Goal: Task Accomplishment & Management: Use online tool/utility

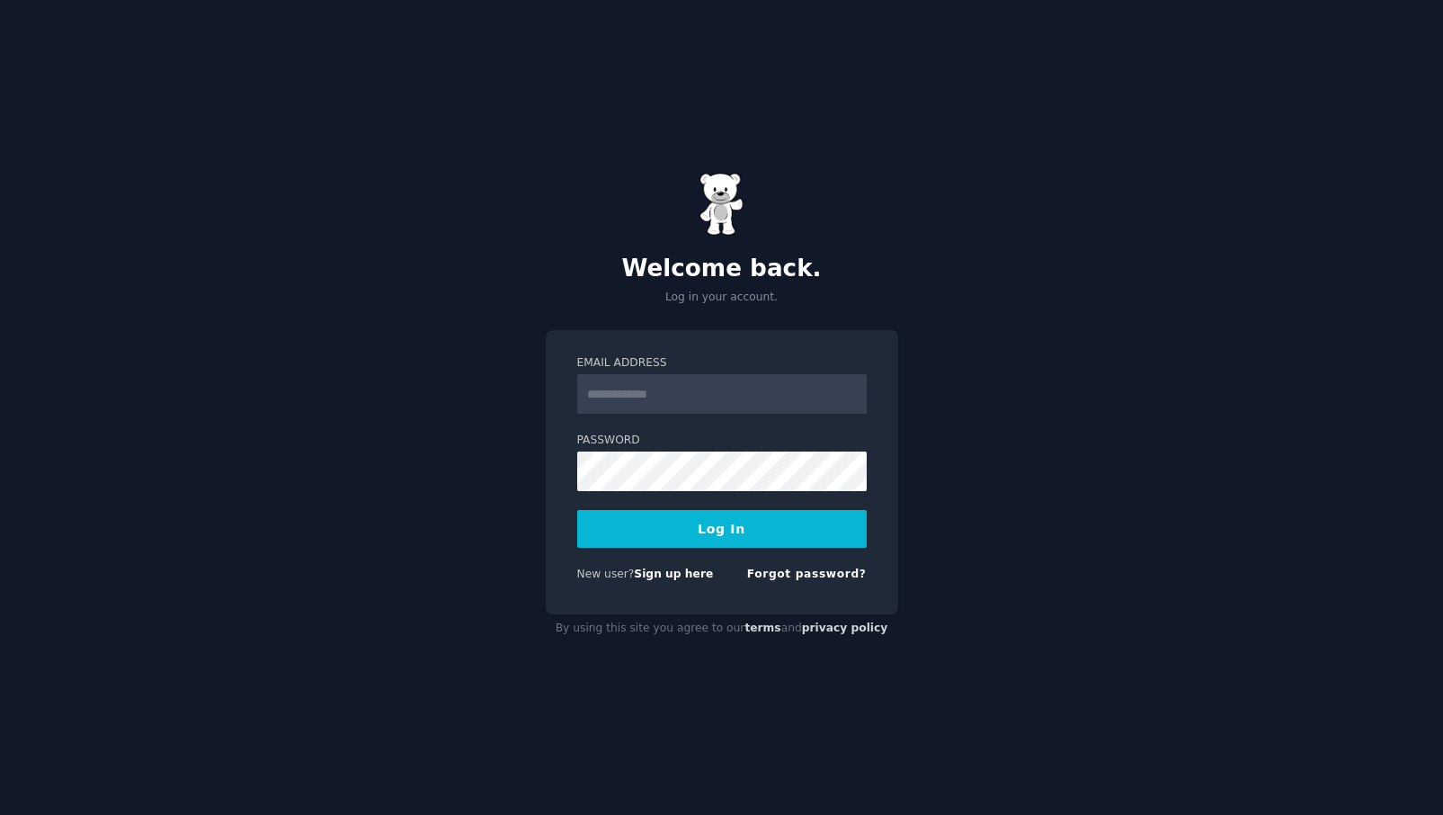
type input "*"
type input "**********"
click at [755, 535] on button "Log In" at bounding box center [722, 529] width 290 height 38
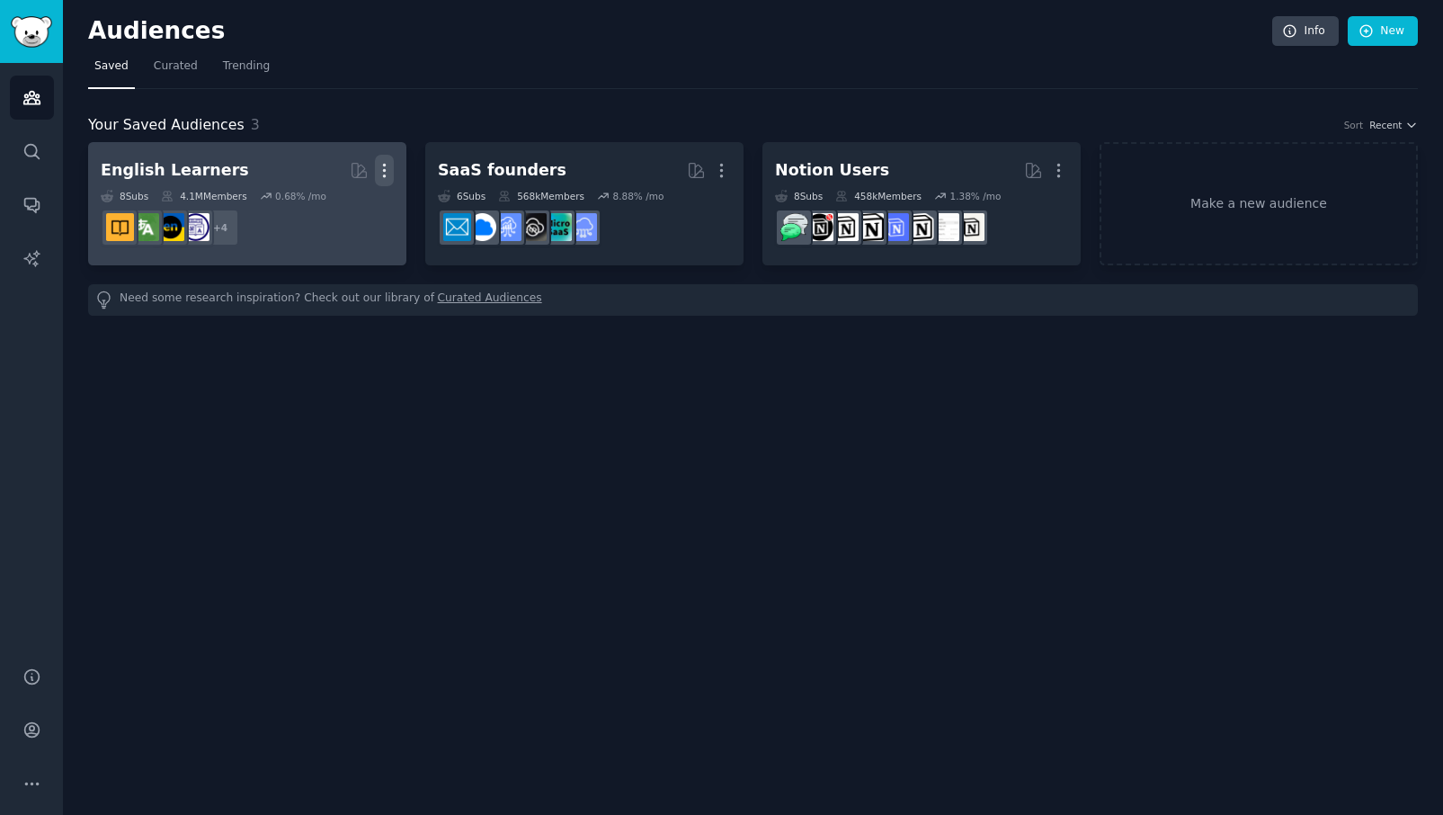
click at [390, 167] on icon "button" at bounding box center [384, 170] width 19 height 19
click at [340, 213] on p "Delete" at bounding box center [335, 208] width 41 height 19
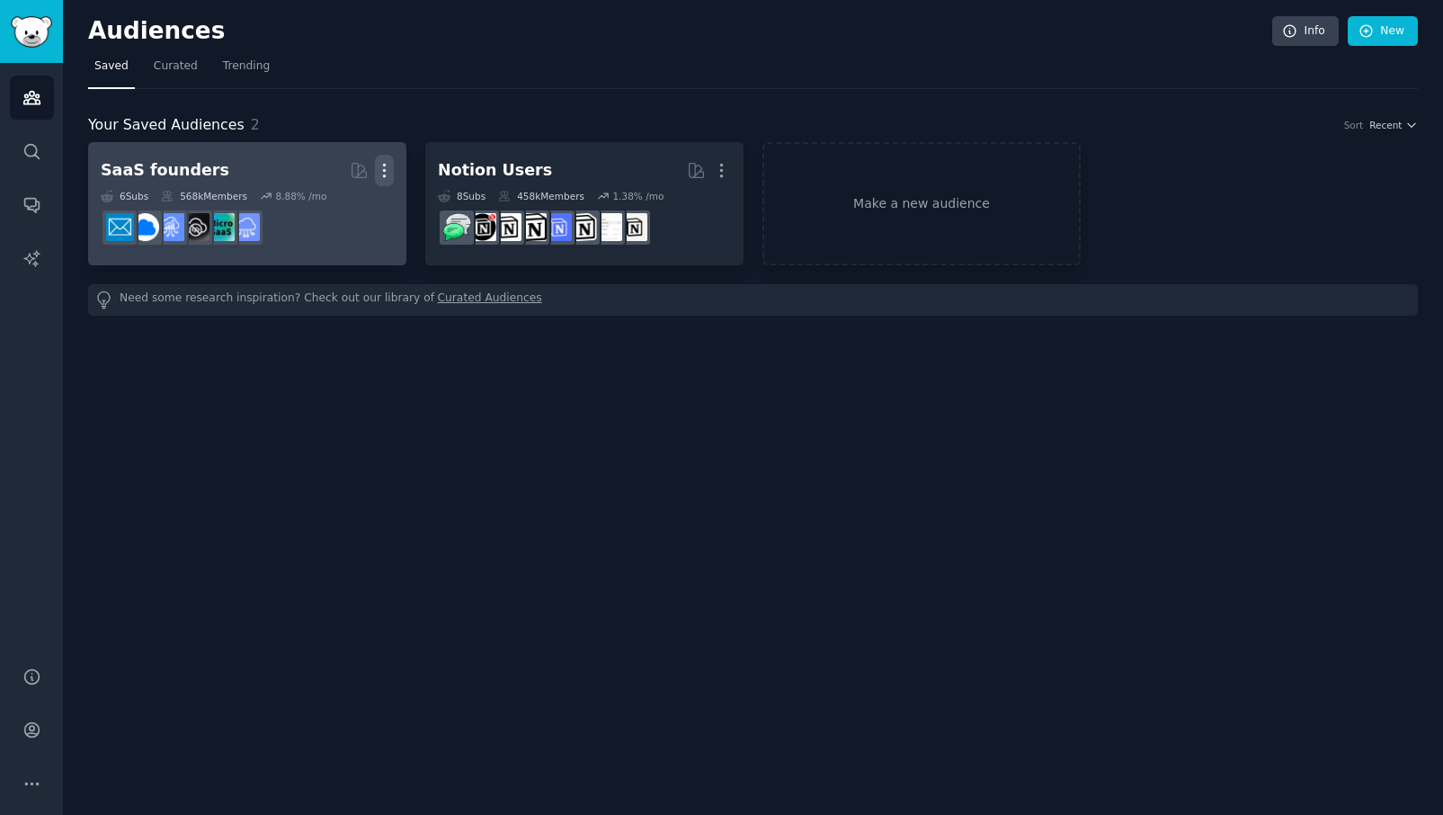
click at [380, 168] on icon "button" at bounding box center [384, 170] width 19 height 19
click at [331, 210] on p "Delete" at bounding box center [335, 208] width 41 height 19
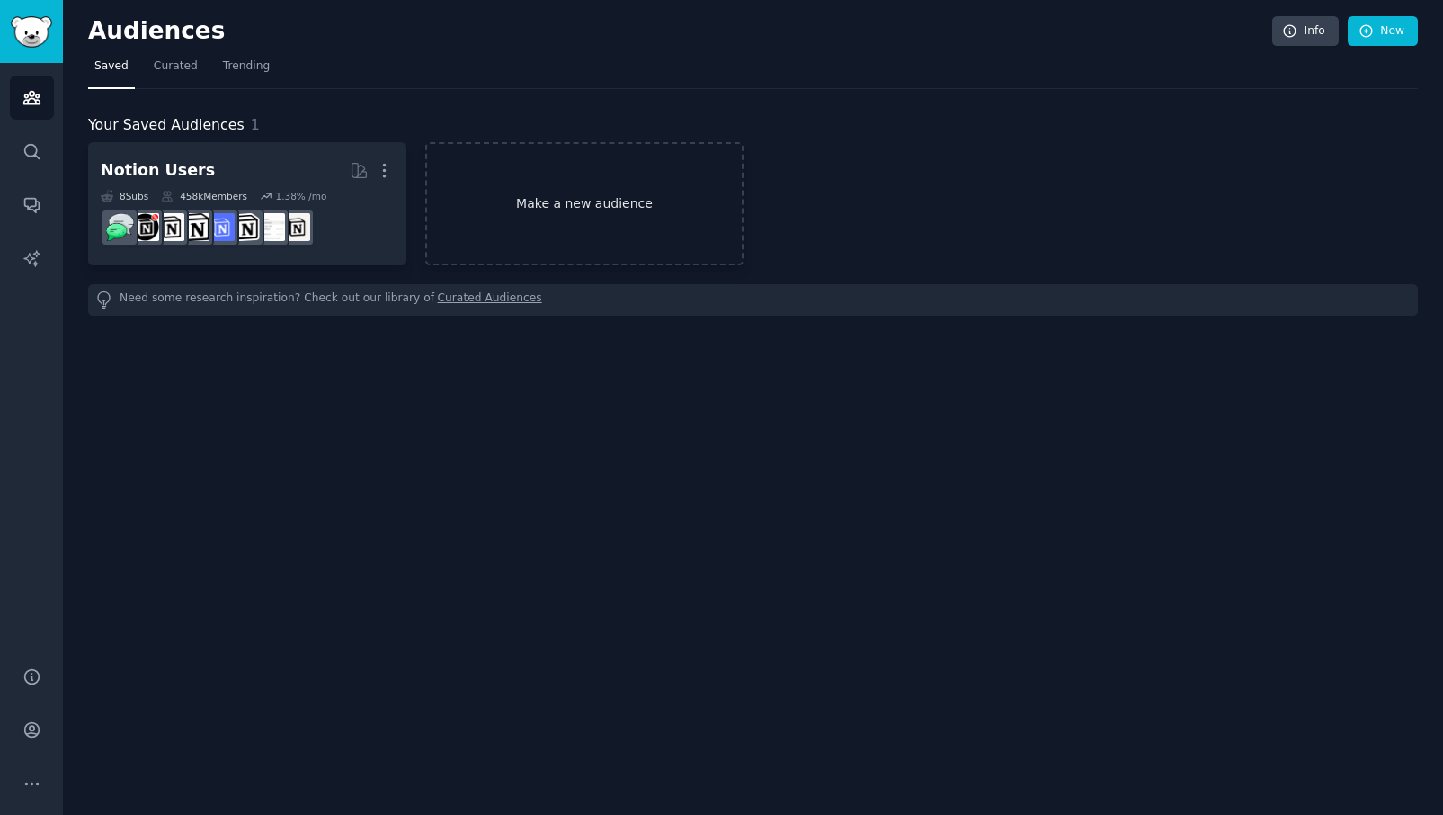
click at [638, 210] on link "Make a new audience" at bounding box center [584, 203] width 318 height 123
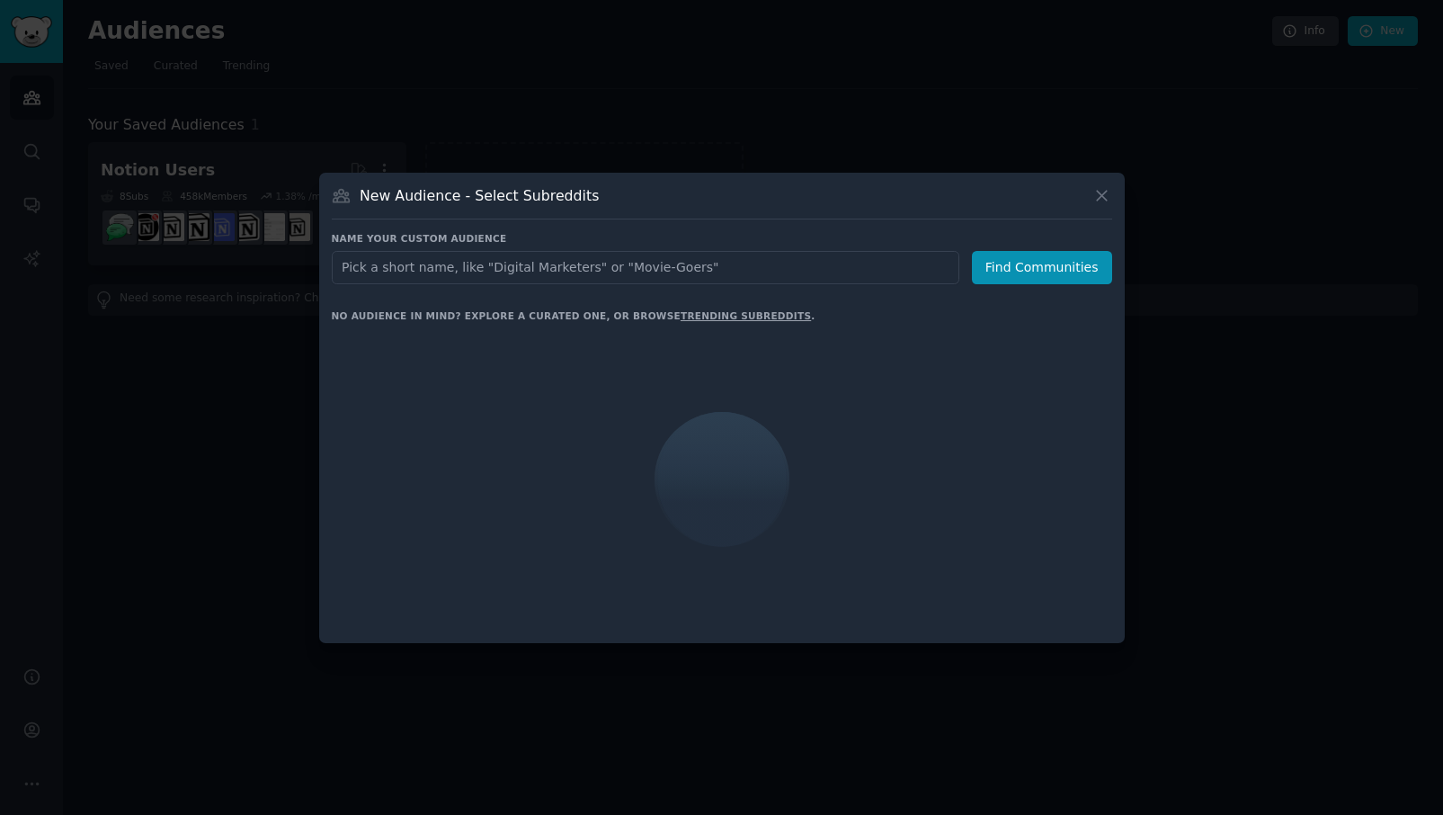
click at [637, 262] on input "text" at bounding box center [646, 267] width 628 height 33
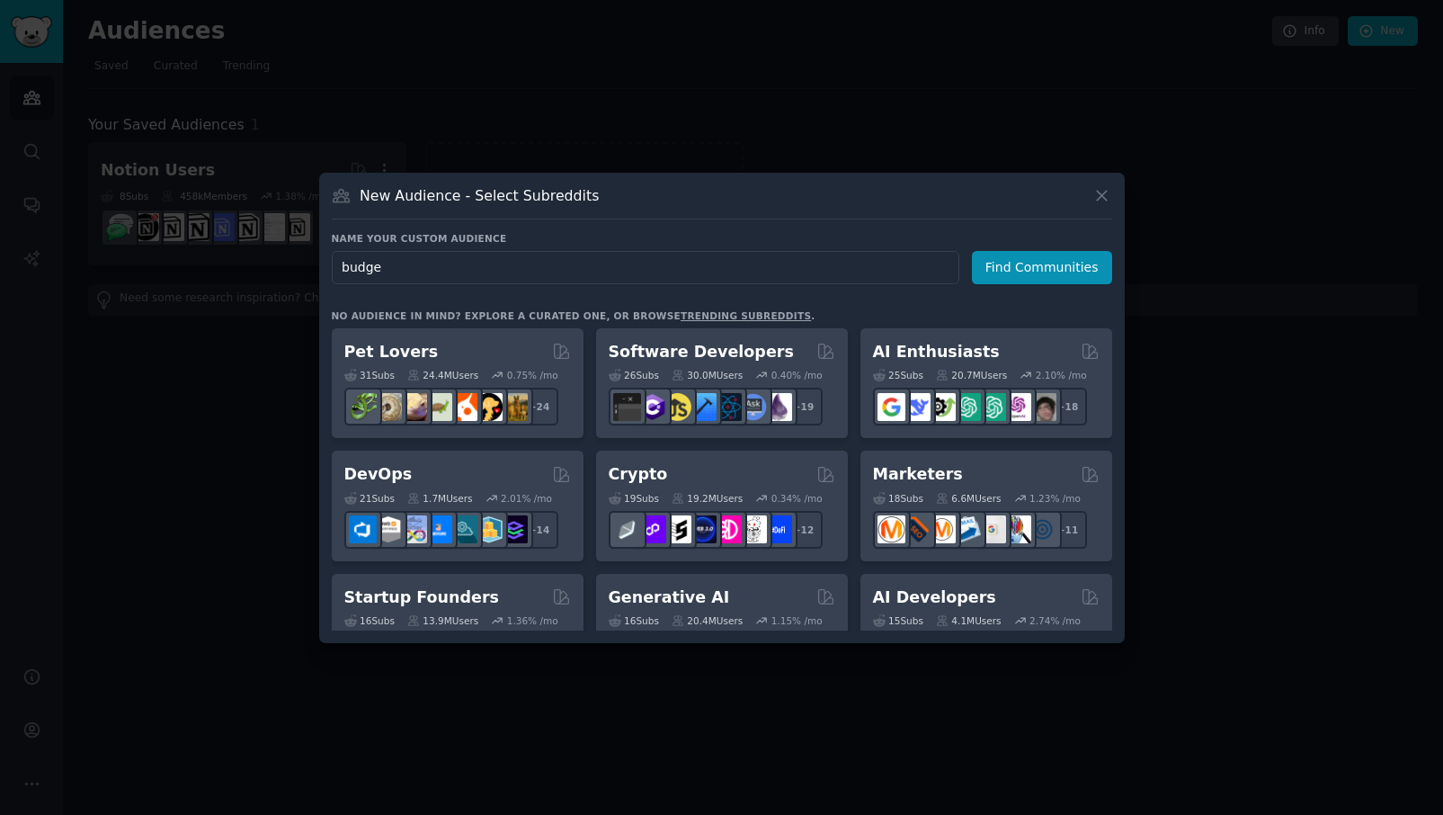
type input "budget"
click at [1031, 266] on button "Find Communities" at bounding box center [1042, 267] width 140 height 33
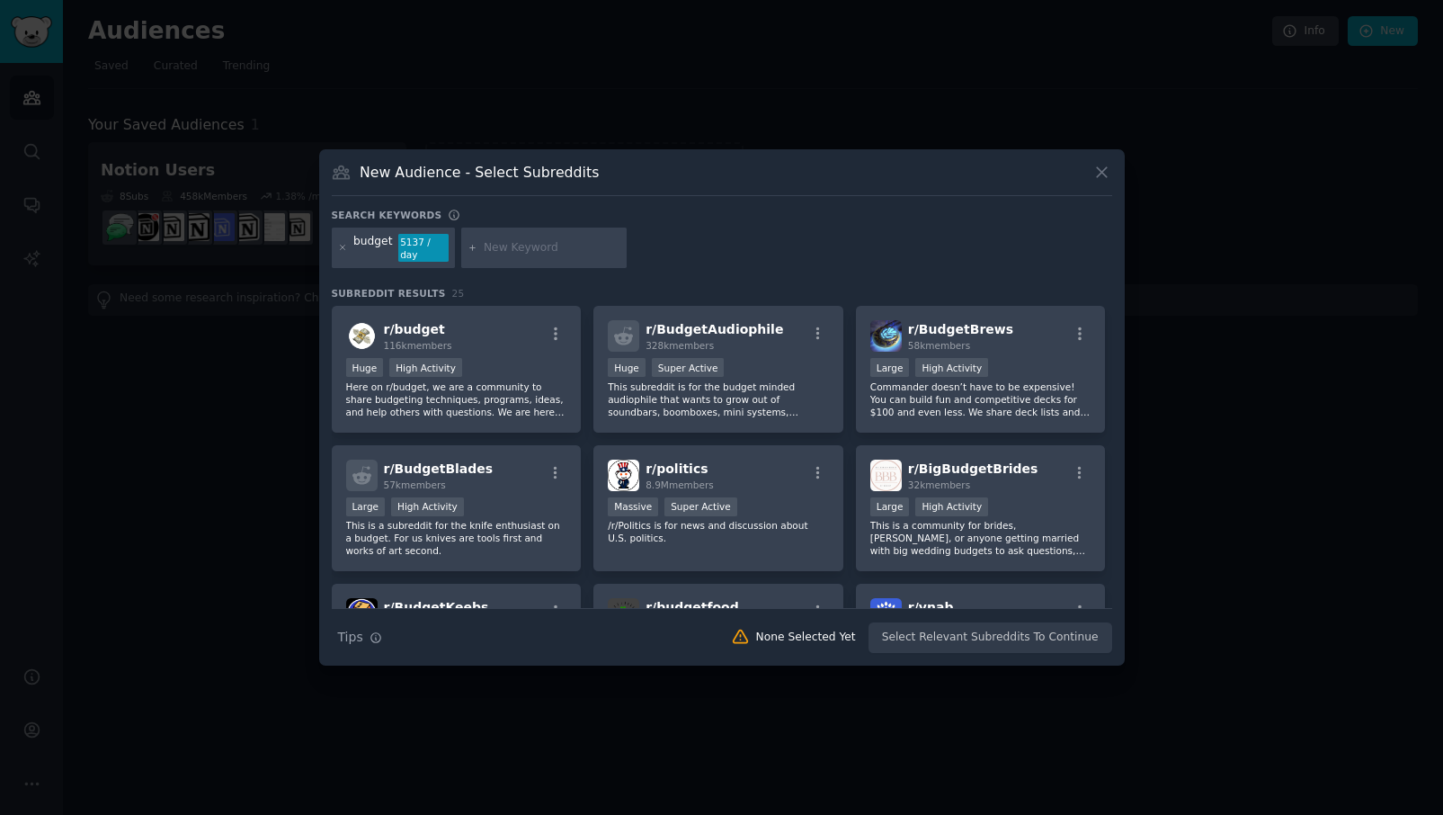
click at [516, 244] on input "text" at bounding box center [552, 248] width 137 height 16
paste input "personalfinance​​"
type input "personalfinance​​"
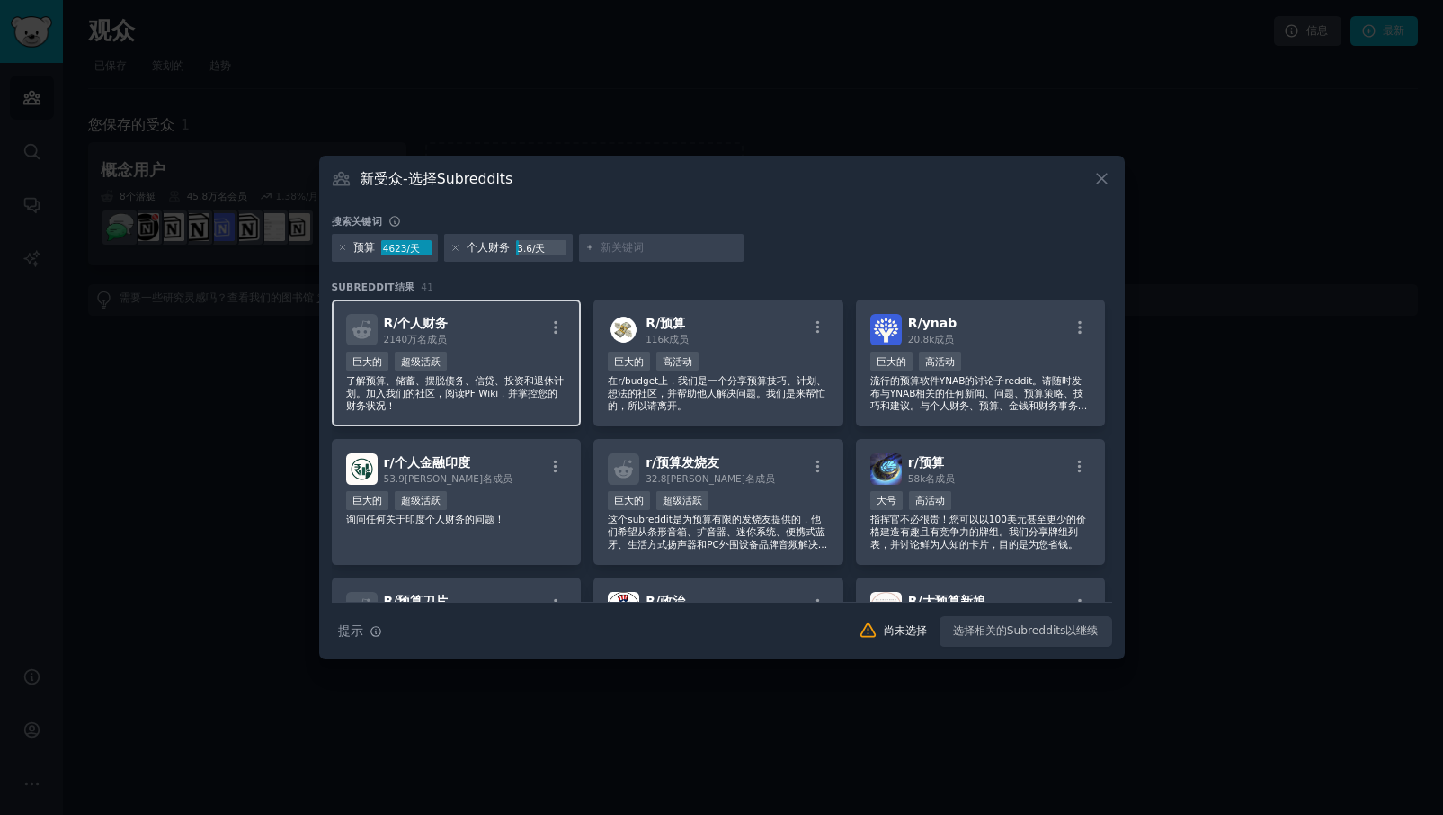
click at [550, 398] on p "了解预算、储蓄、摆脱债务、信贷、投资和退休计划。加入我们的社区，阅读PF Wiki，并掌控您的财务状况！" at bounding box center [456, 393] width 221 height 38
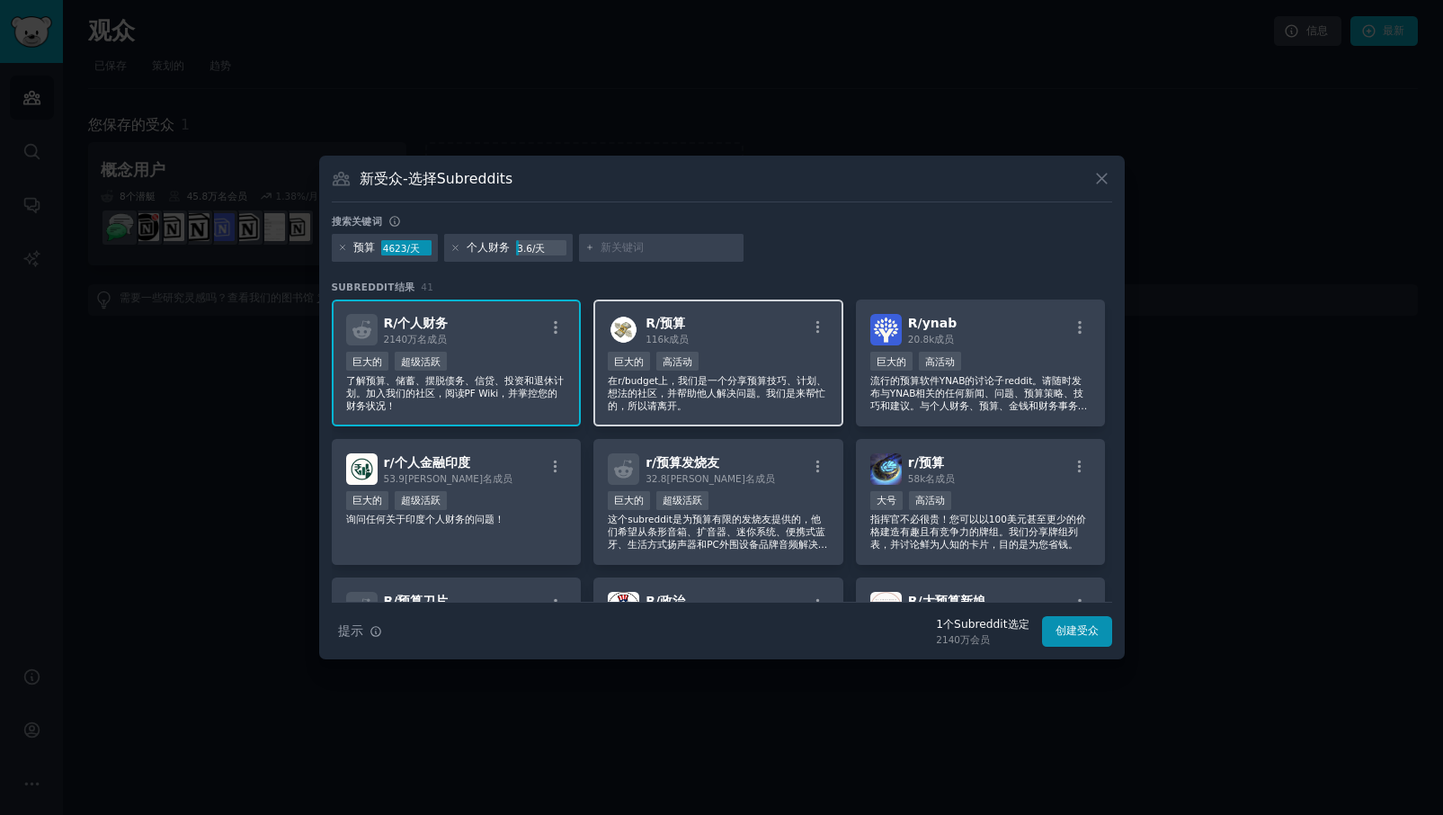
click at [668, 393] on p "在r/budget上，我们是一个分享预算技巧、计划、想法的社区，并帮助他人解决问题。我们是来帮忙的，所以请离开。" at bounding box center [718, 393] width 221 height 38
click at [1068, 633] on button "创建受众" at bounding box center [1077, 631] width 70 height 31
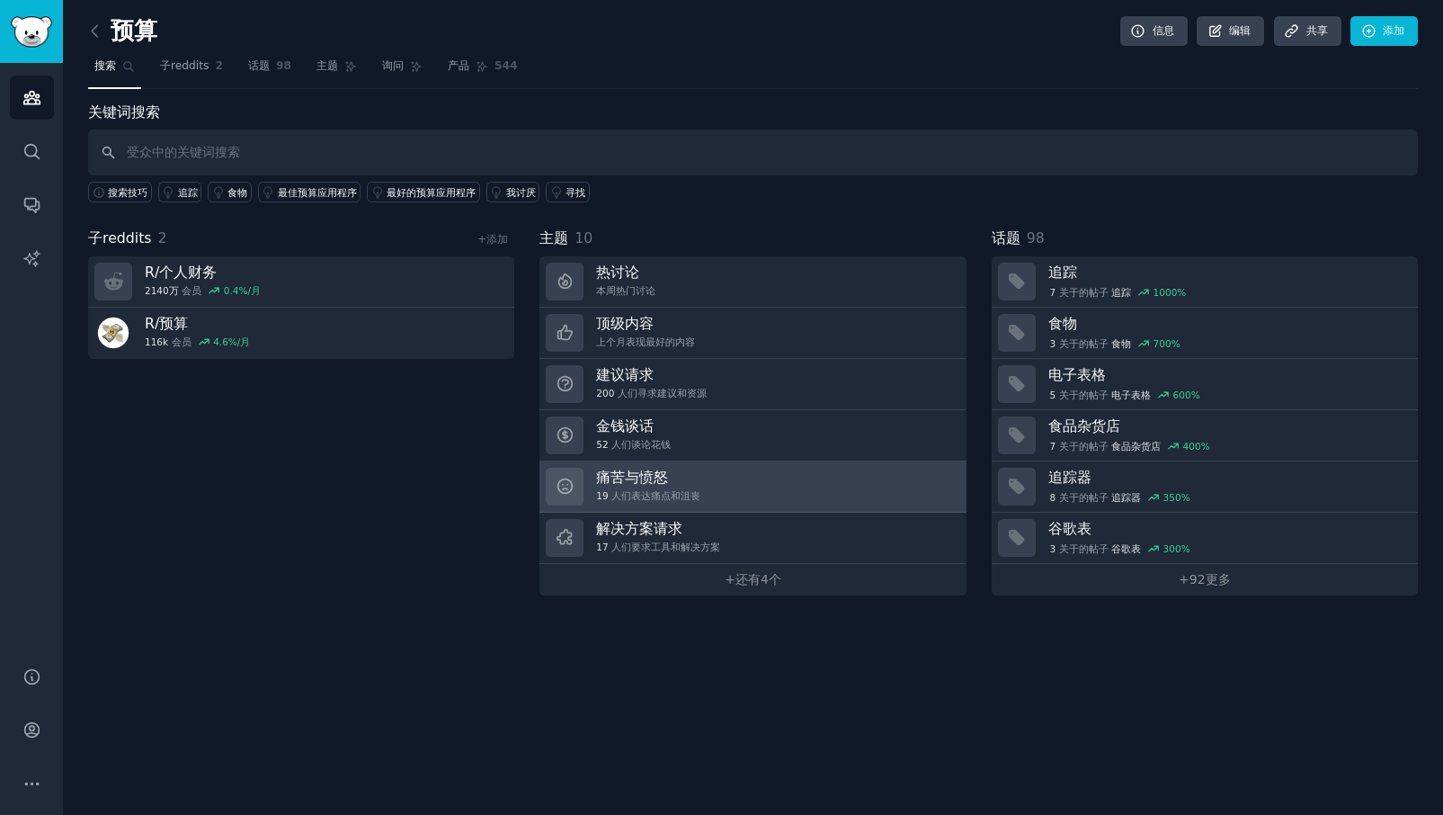
click at [630, 484] on h3 "痛苦与愤怒" at bounding box center [648, 477] width 104 height 19
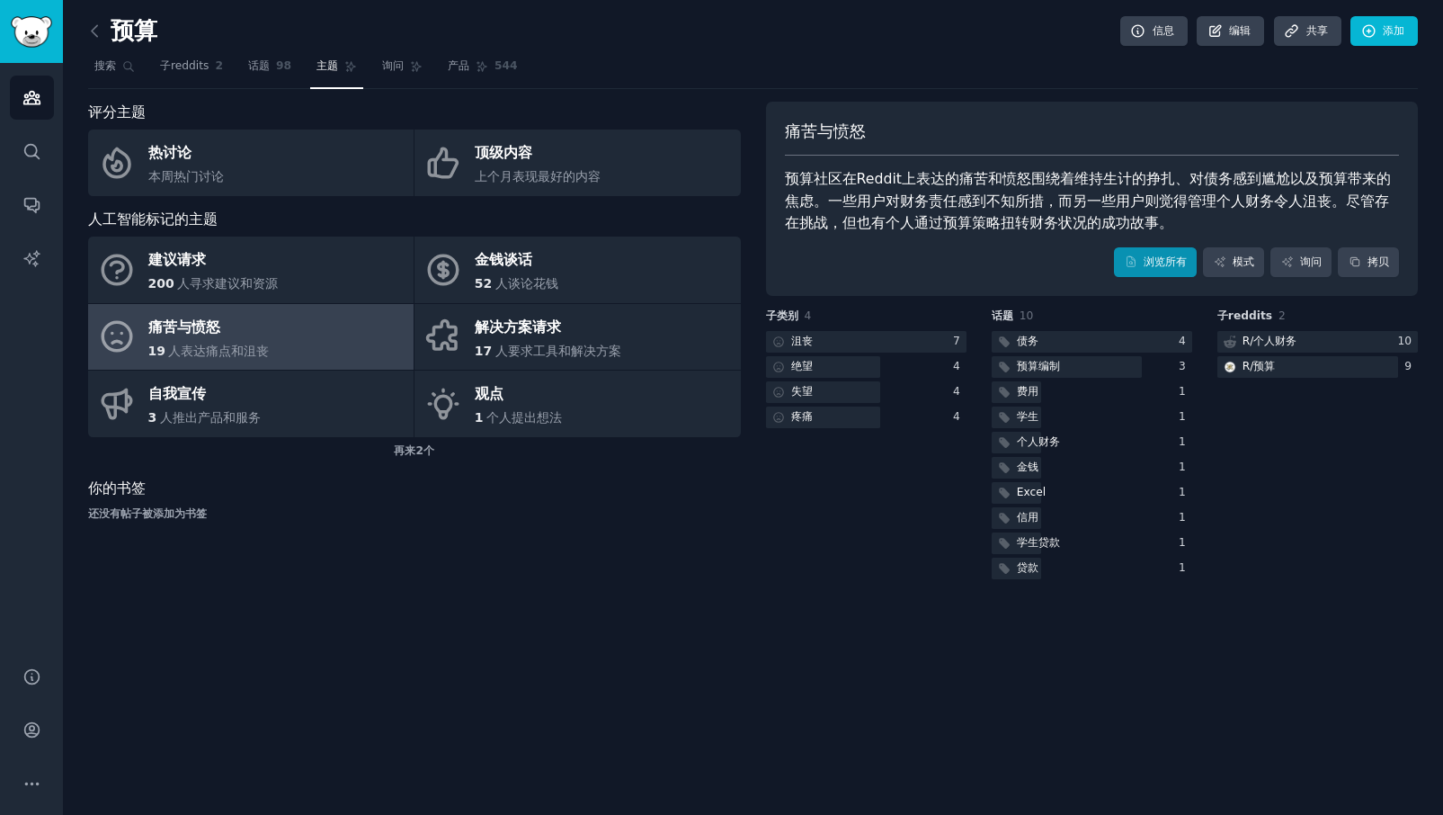
click at [1161, 263] on link "浏览所有" at bounding box center [1155, 262] width 83 height 31
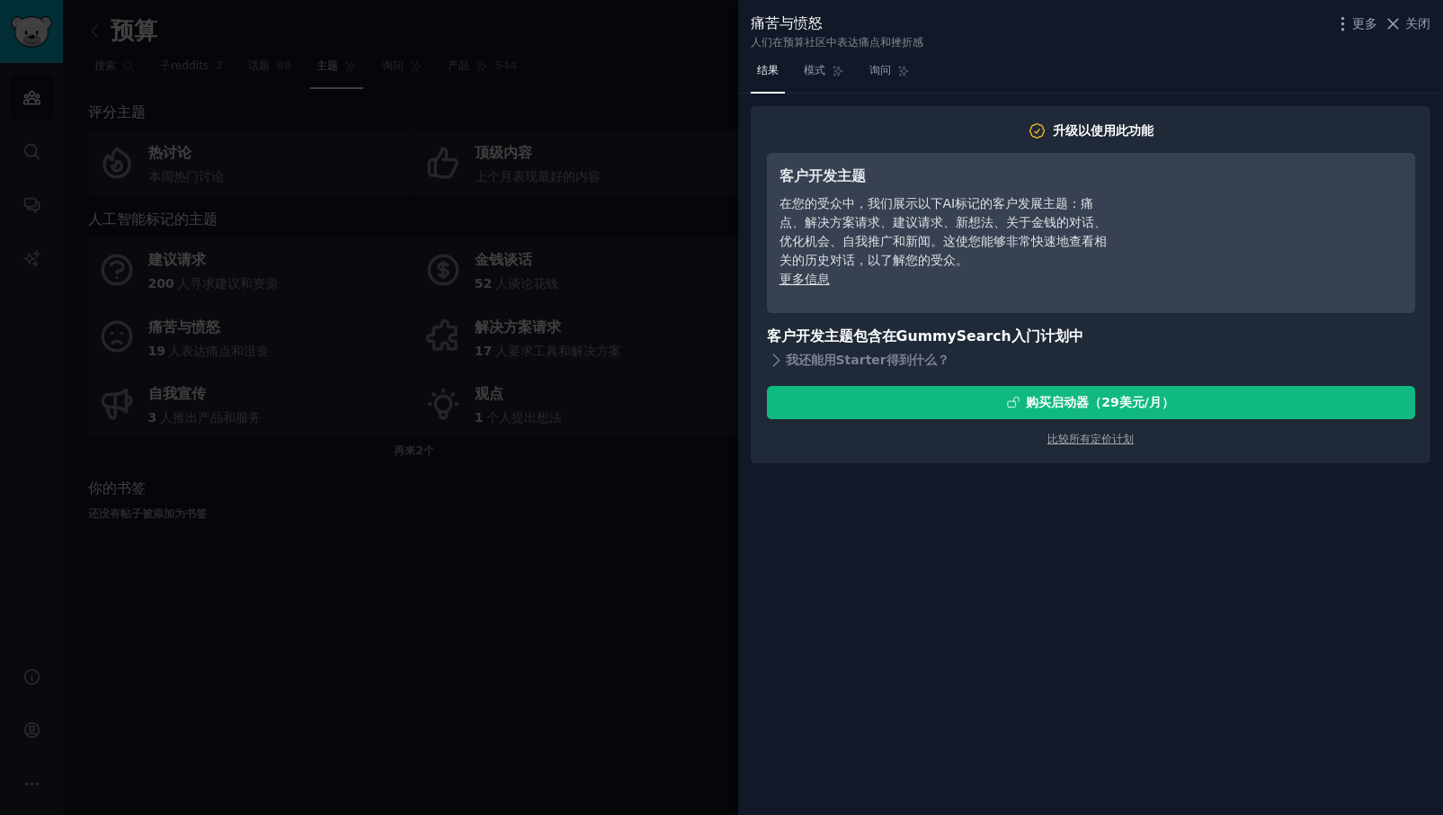
click at [610, 556] on div at bounding box center [721, 407] width 1443 height 815
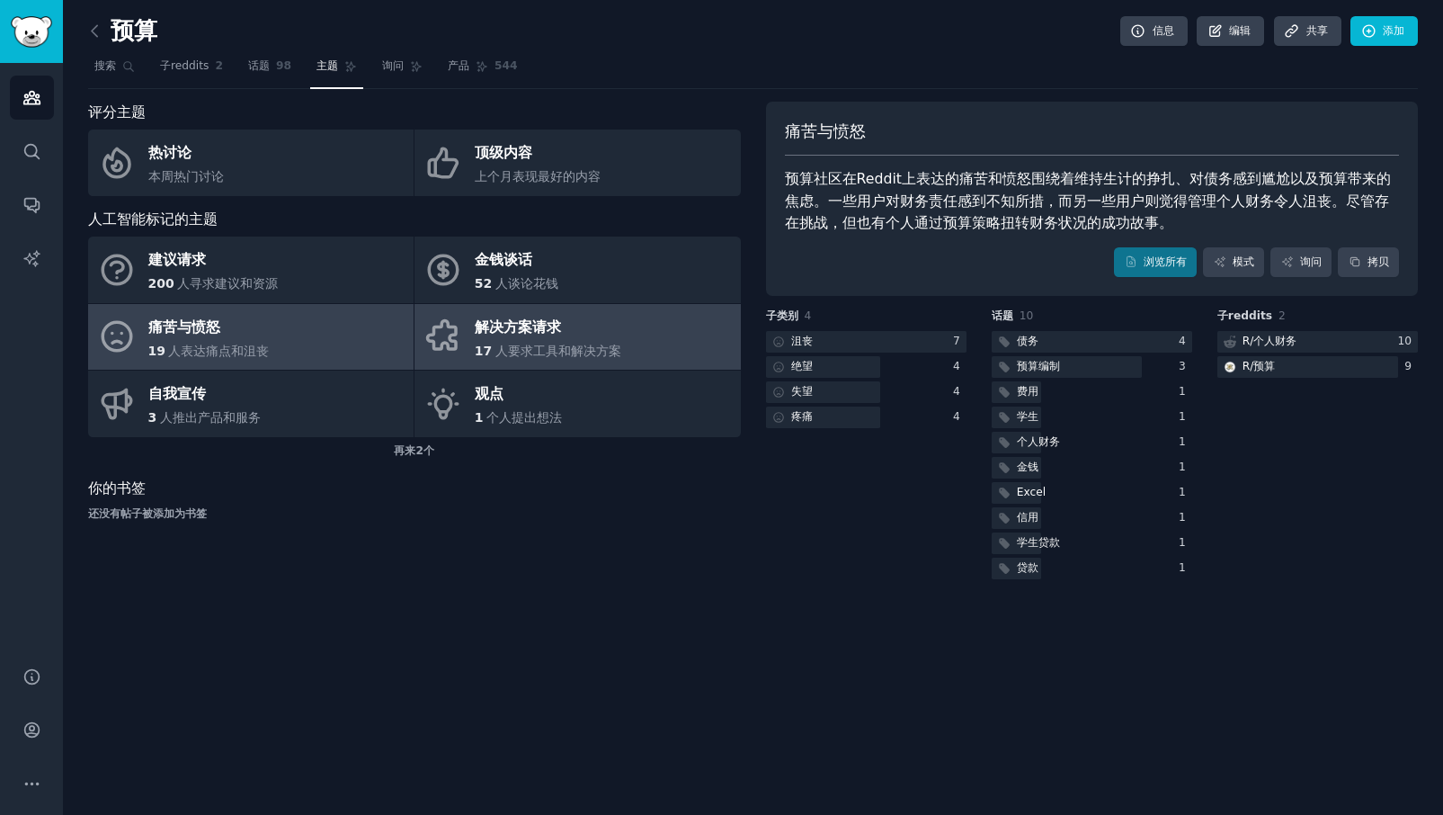
click at [540, 335] on div "解决方案请求" at bounding box center [548, 327] width 147 height 29
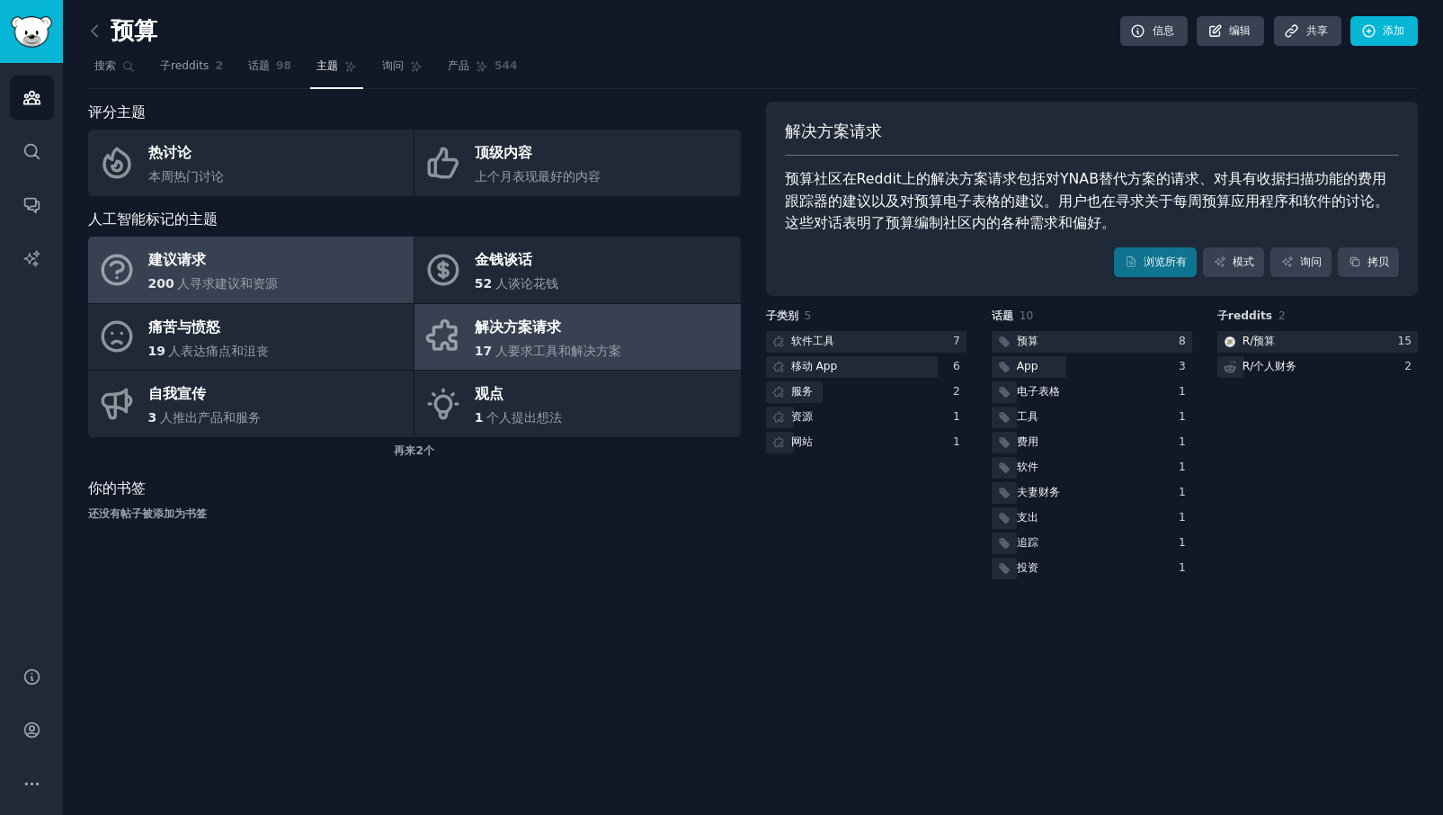
click at [370, 283] on link "建议请求 200 人寻求建议和资源" at bounding box center [251, 270] width 326 height 67
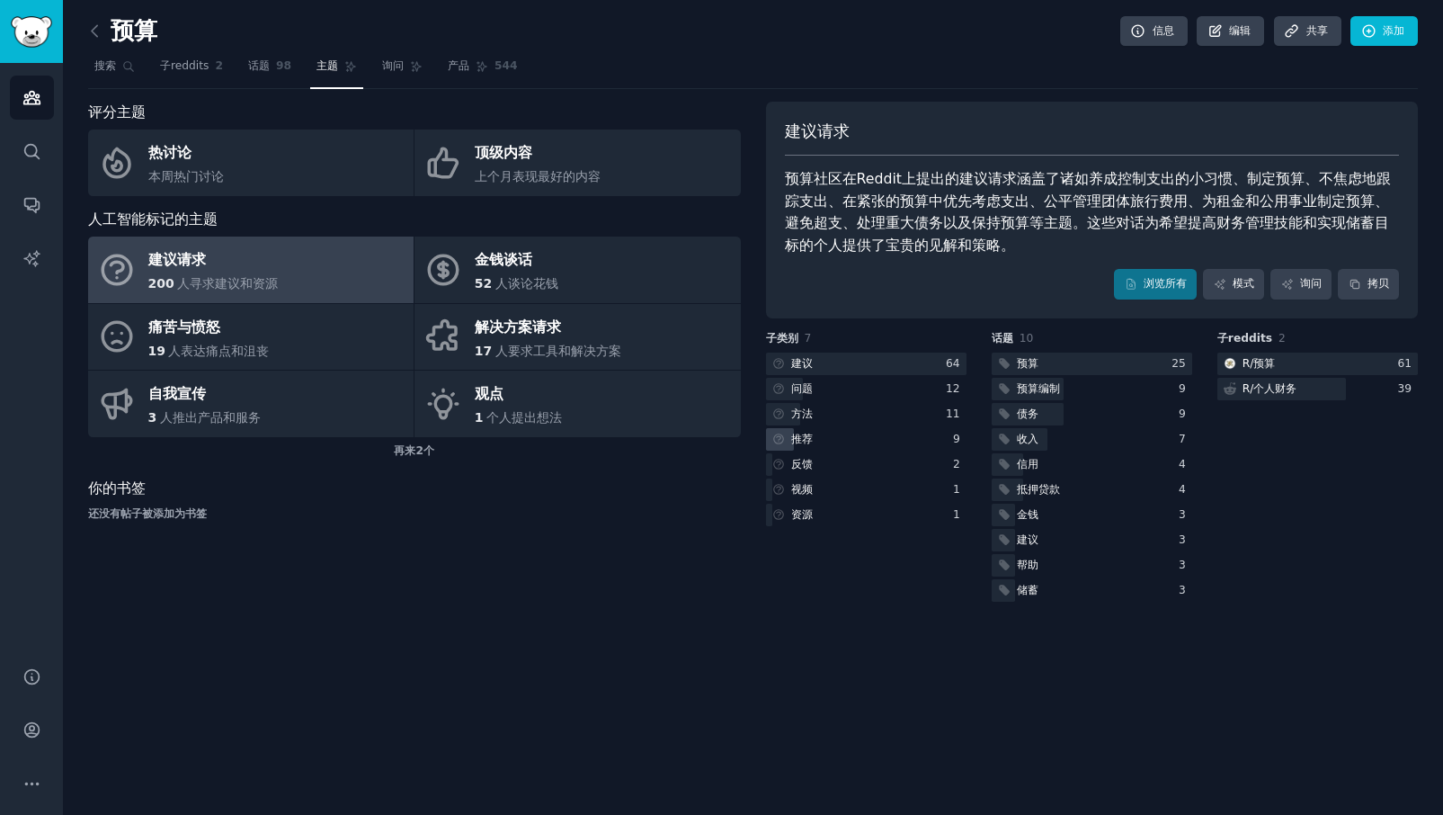
click at [837, 437] on div "推荐" at bounding box center [866, 439] width 201 height 22
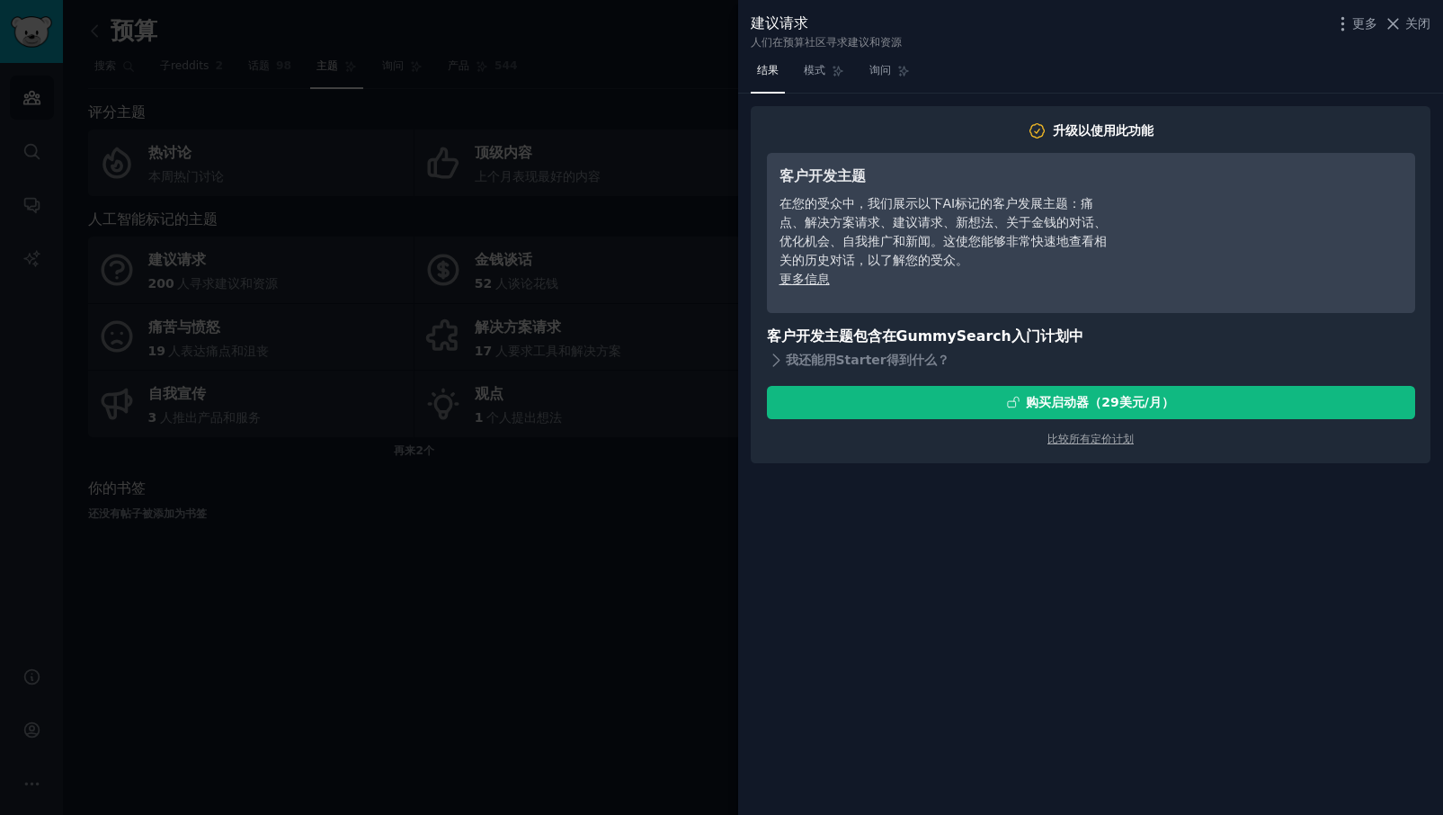
click at [562, 657] on div at bounding box center [721, 407] width 1443 height 815
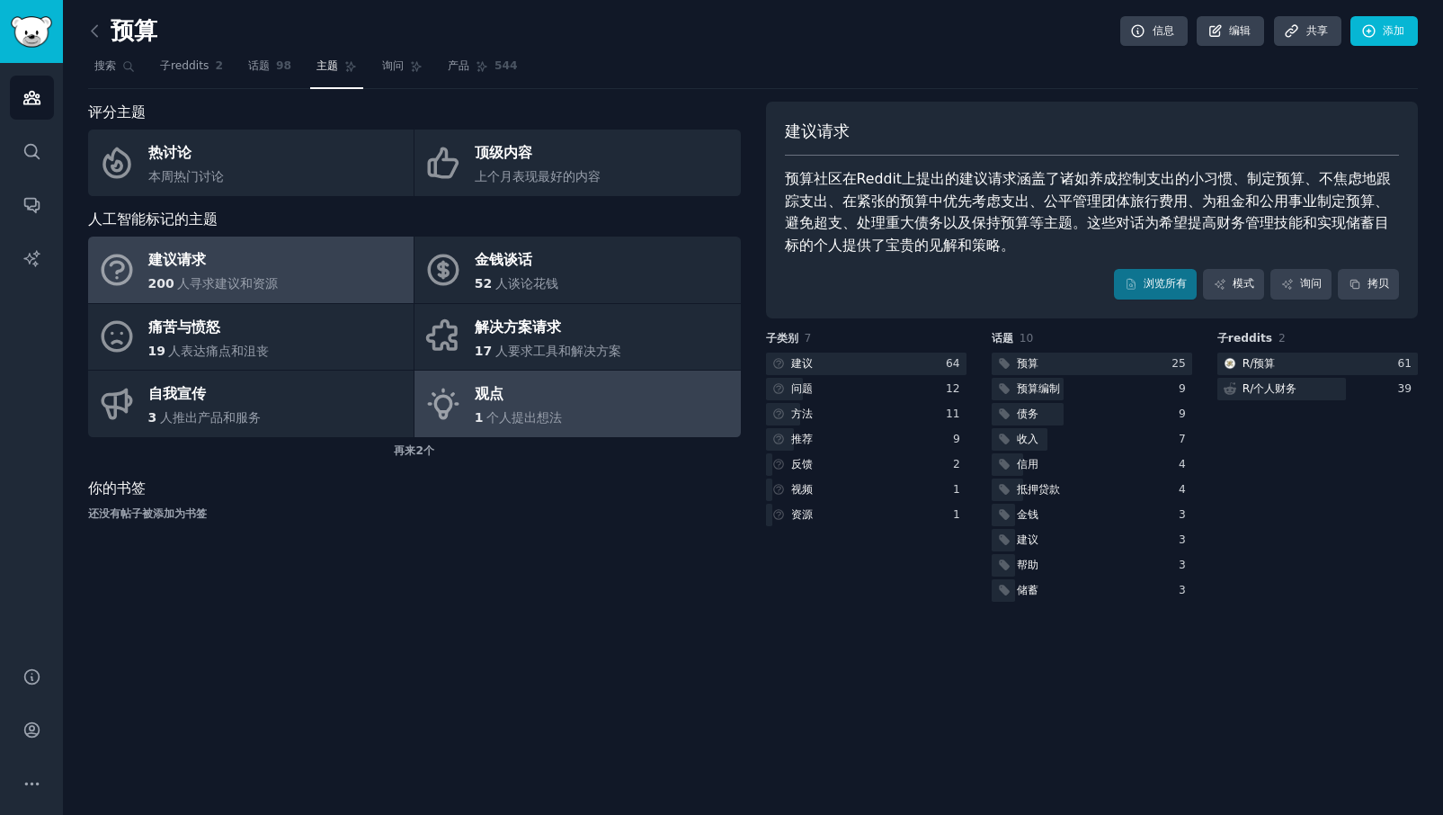
click at [591, 427] on link "观点 1 个人提出想法" at bounding box center [578, 403] width 326 height 67
